Goal: Transaction & Acquisition: Subscribe to service/newsletter

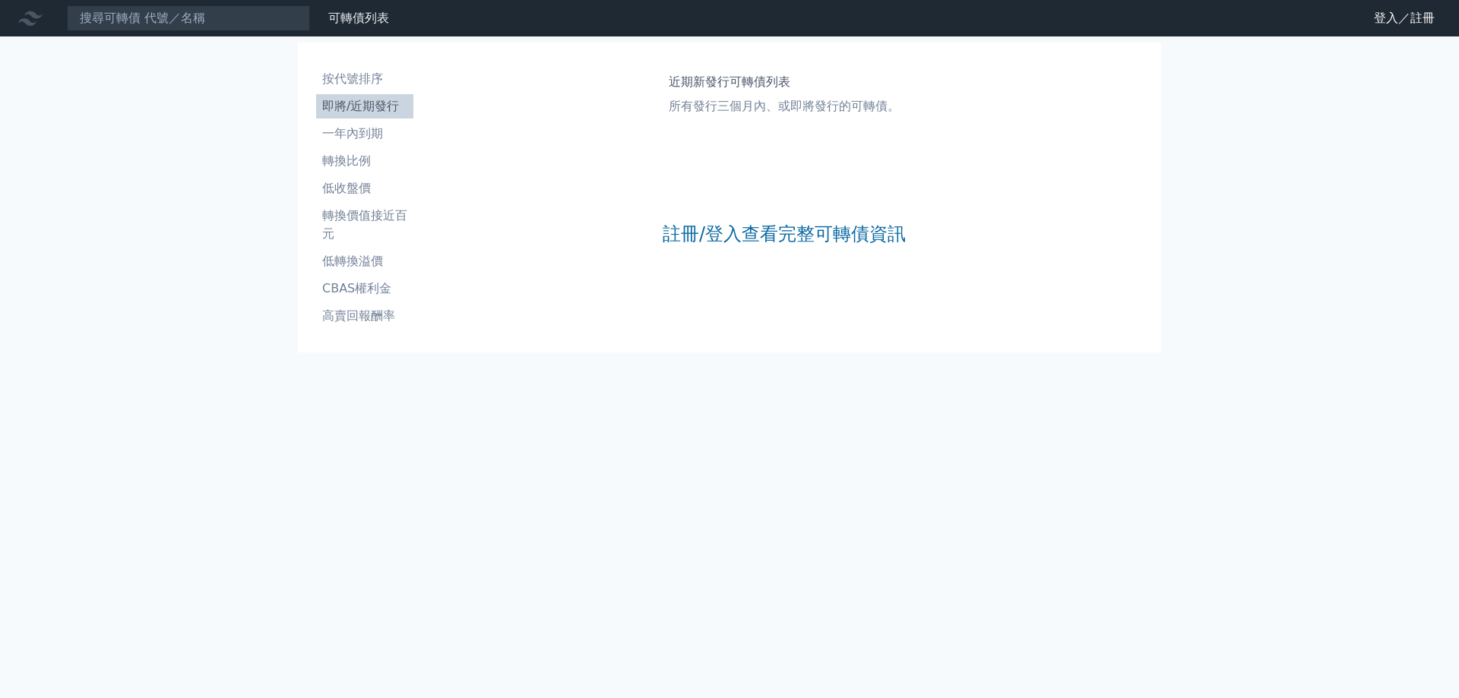
click at [740, 219] on div "註冊/登入查看完整可轉債資訊" at bounding box center [784, 234] width 243 height 201
click at [738, 241] on link "註冊/登入查看完整可轉債資訊" at bounding box center [784, 234] width 243 height 24
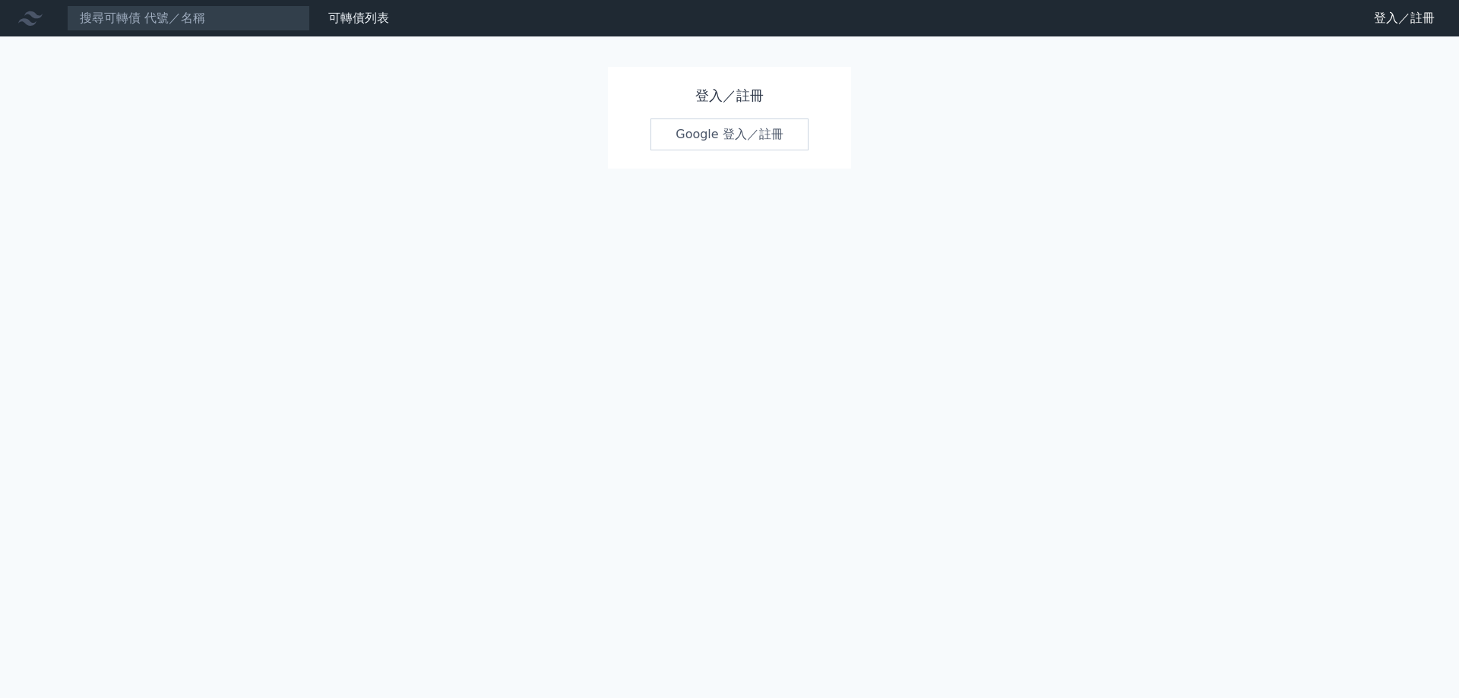
click at [720, 144] on link "Google 登入／註冊" at bounding box center [729, 135] width 158 height 32
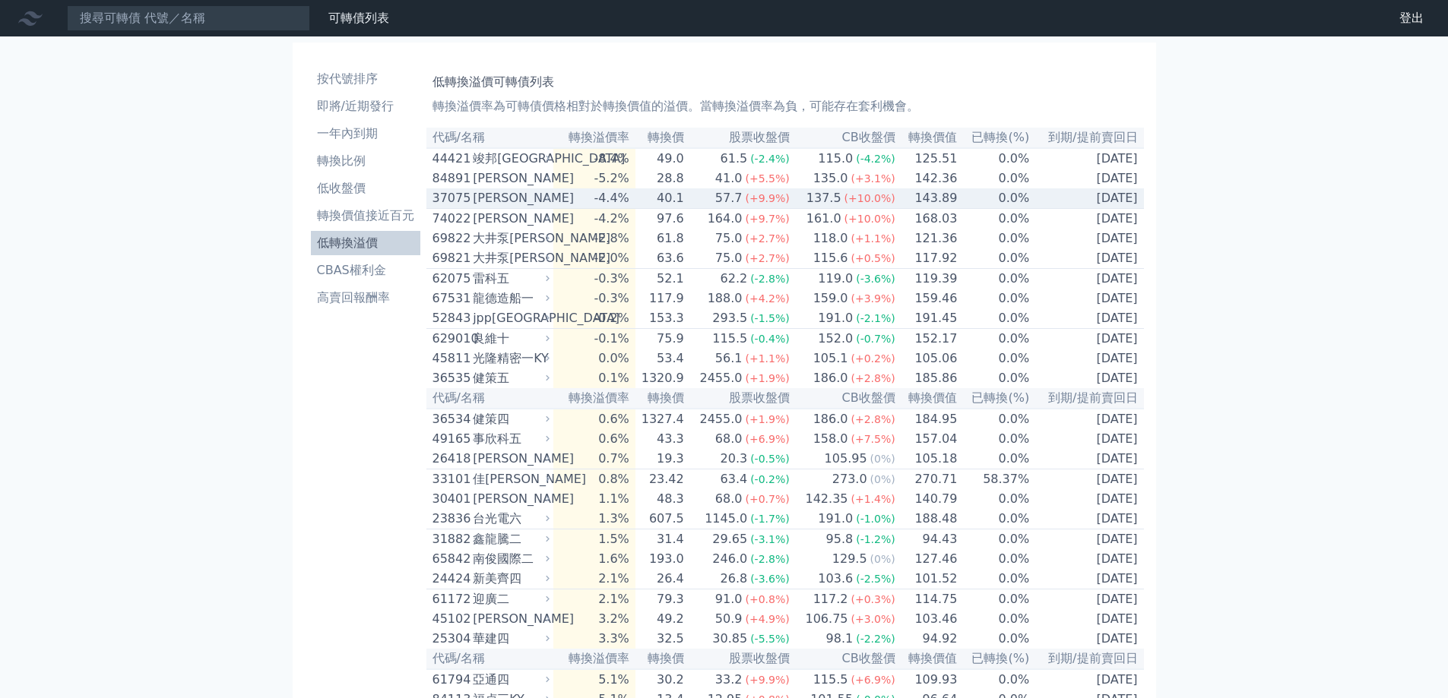
click at [521, 203] on div "漢磊五" at bounding box center [510, 198] width 74 height 18
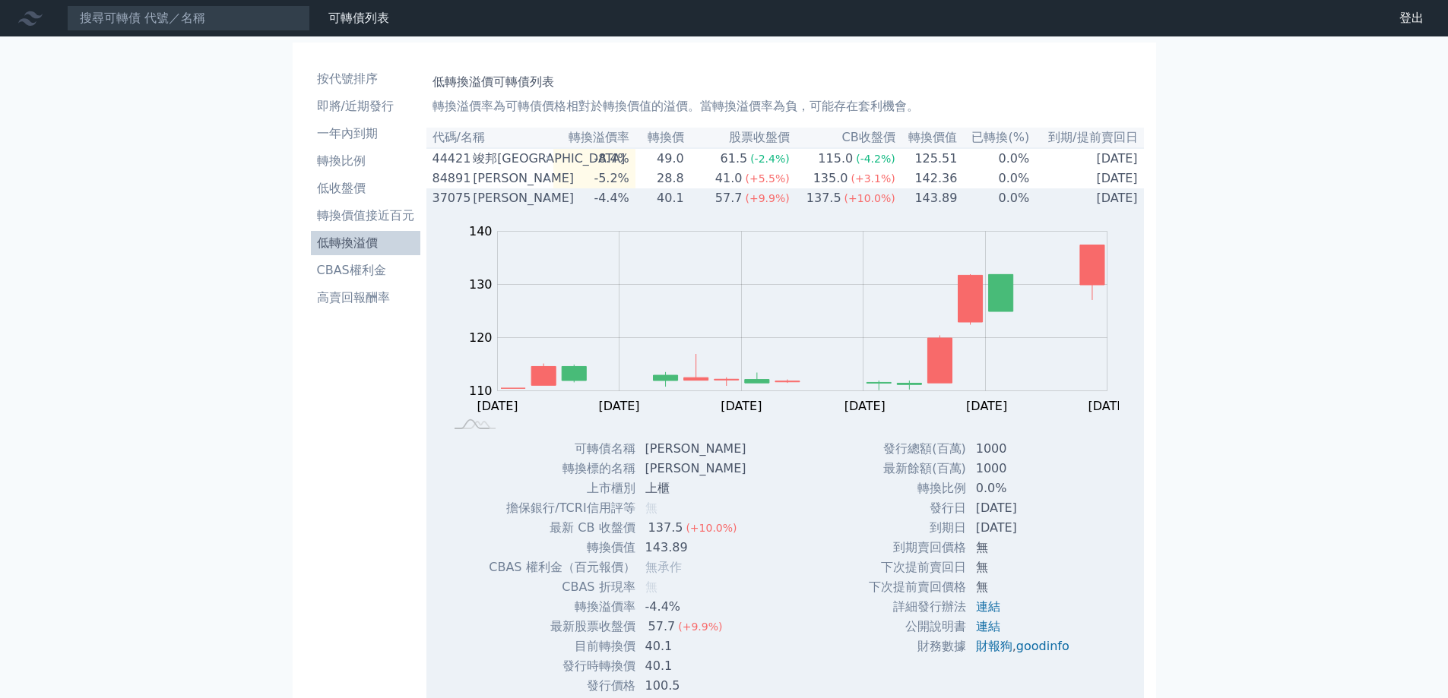
click at [521, 203] on div "漢磊五" at bounding box center [510, 198] width 74 height 18
